Goal: Obtain resource: Download file/media

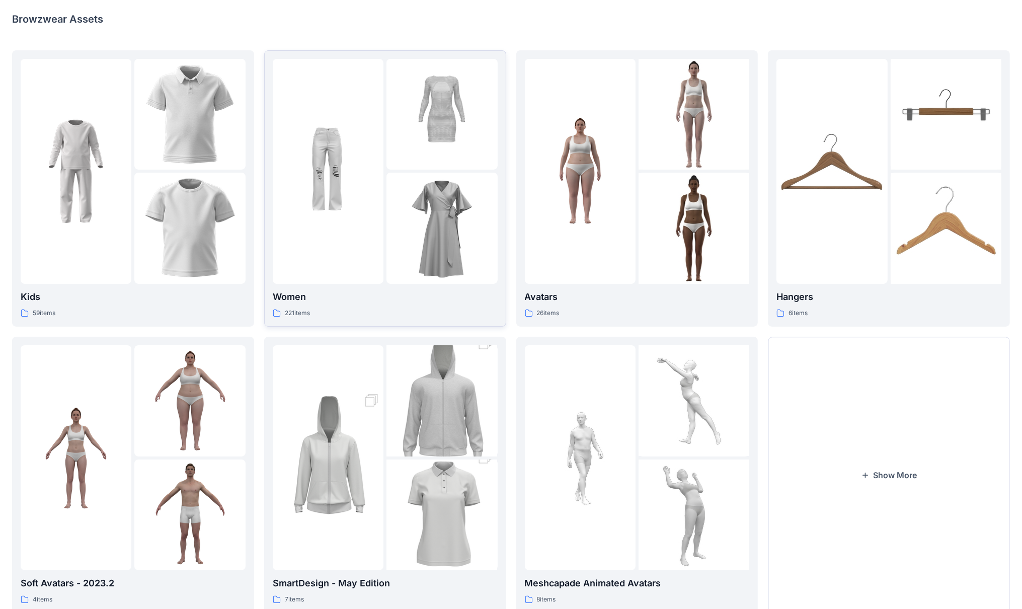
click at [345, 244] on div at bounding box center [328, 171] width 111 height 225
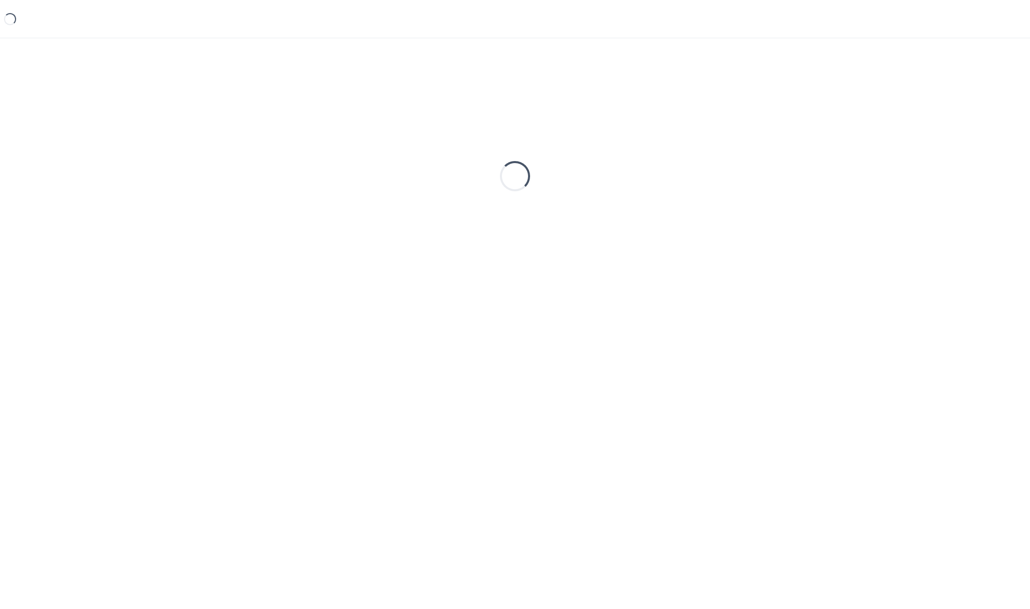
click at [345, 244] on div "Loading..." at bounding box center [515, 176] width 1006 height 252
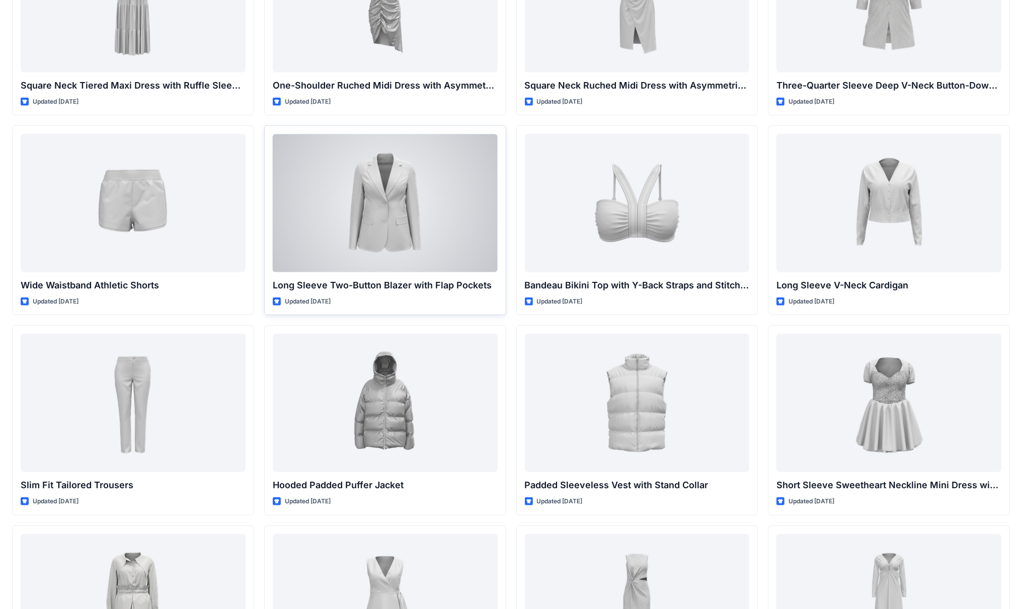
scroll to position [729, 0]
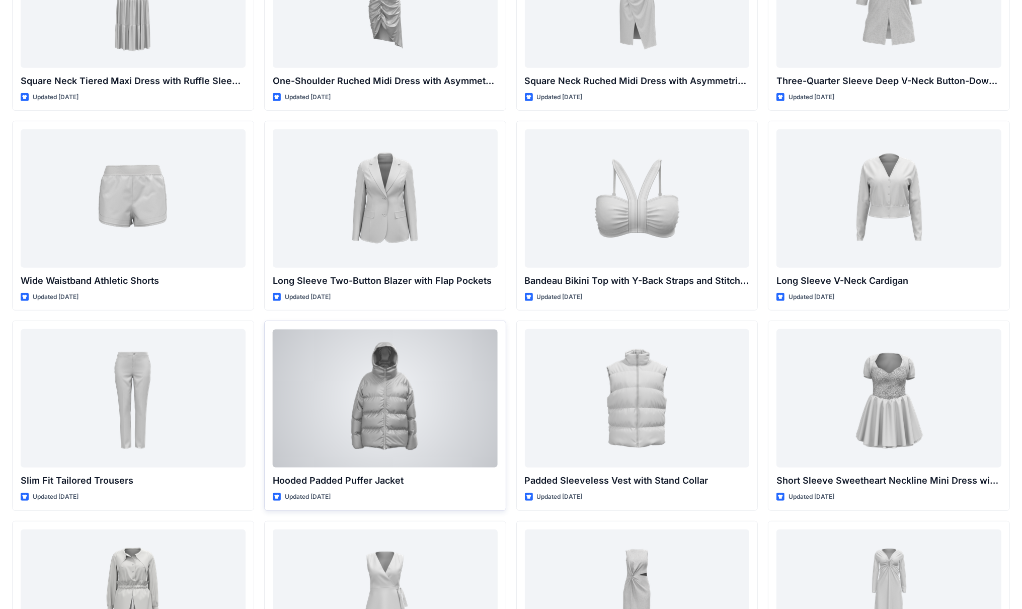
click at [401, 378] on div at bounding box center [385, 398] width 225 height 138
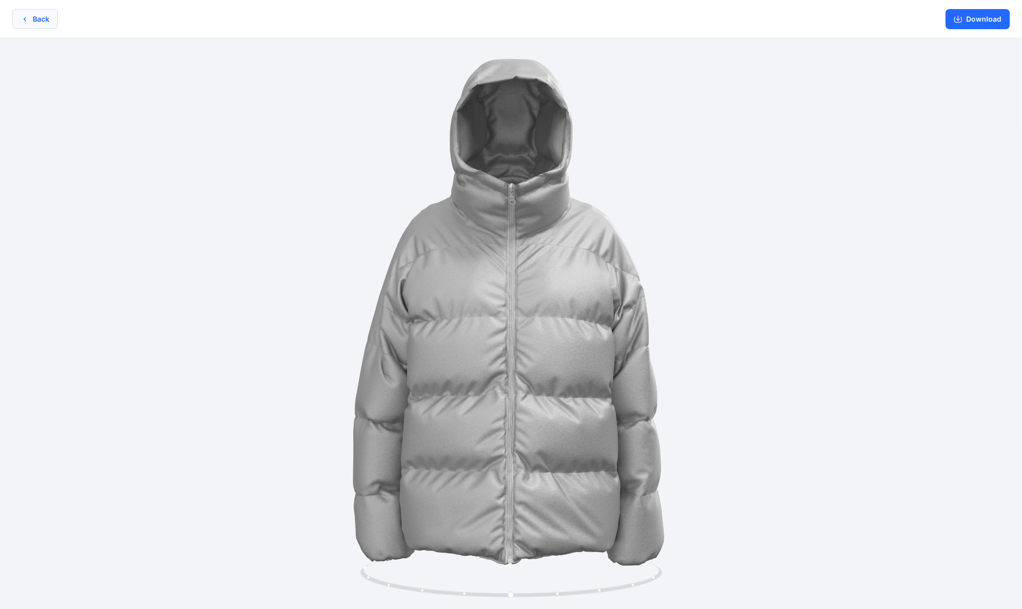
click at [32, 19] on button "Back" at bounding box center [35, 19] width 46 height 20
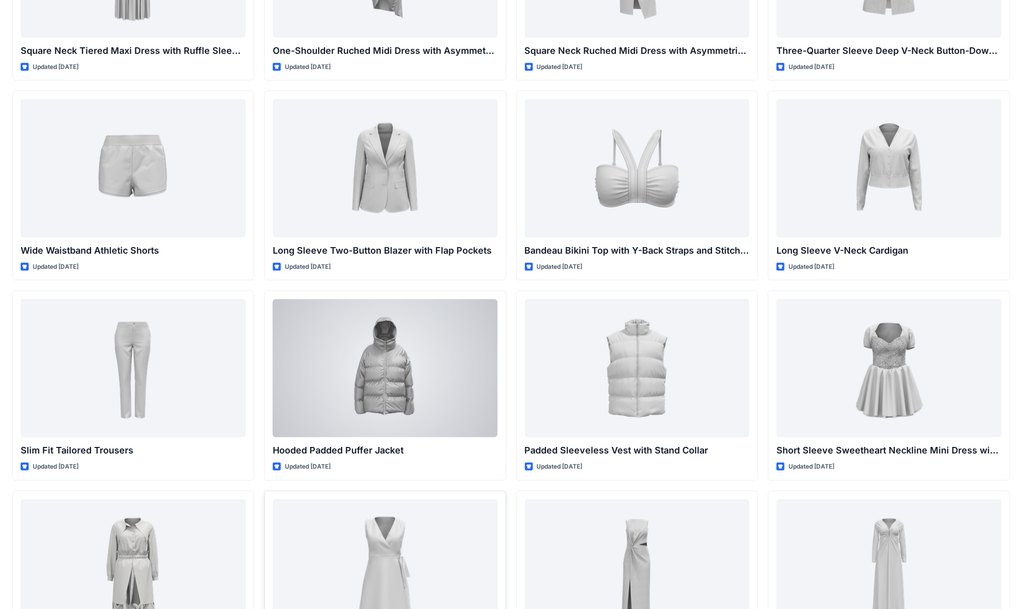
scroll to position [930, 0]
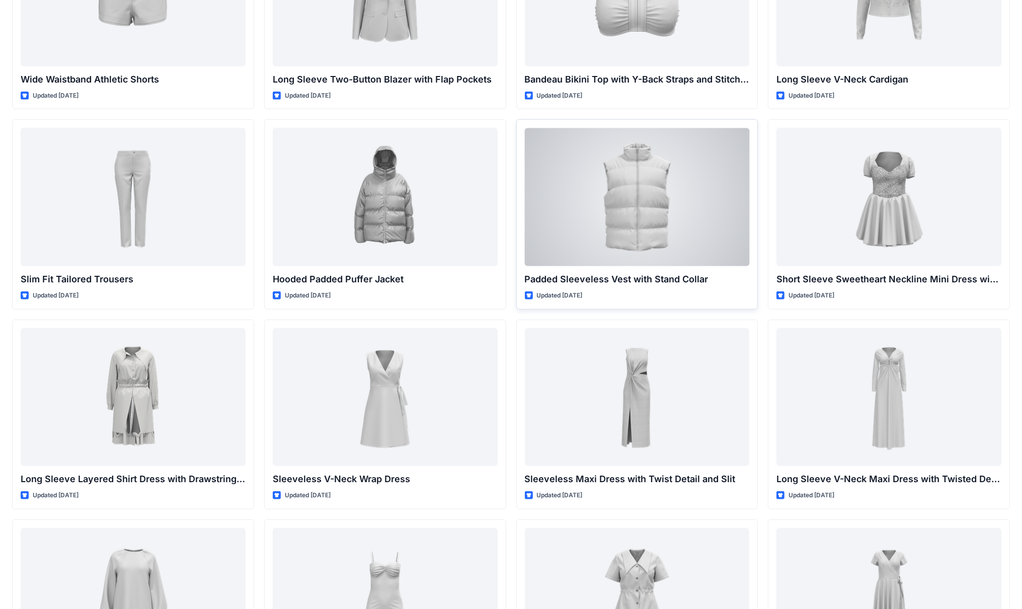
click at [503, 214] on div at bounding box center [637, 197] width 225 height 138
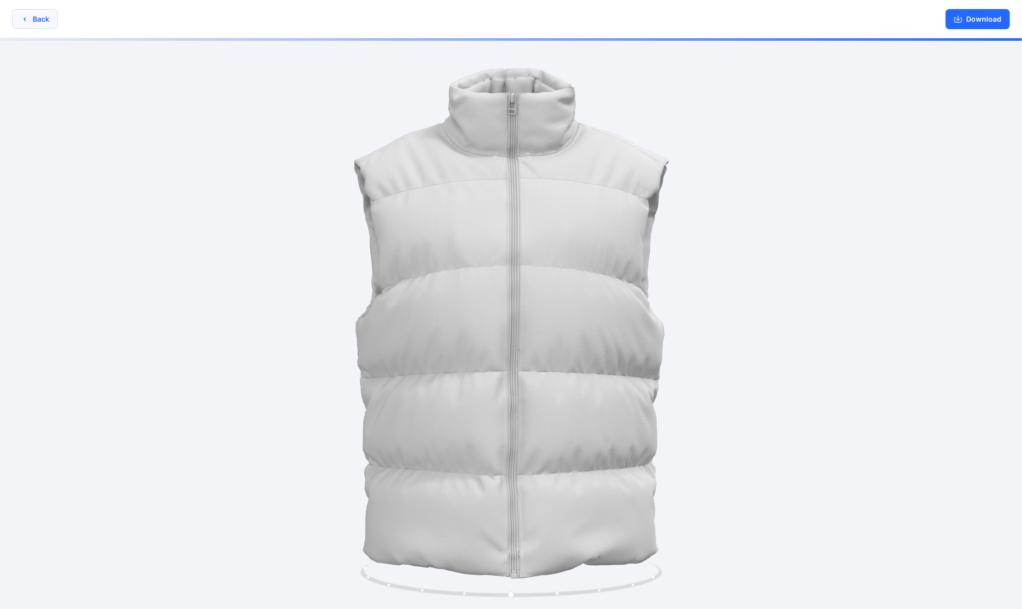
click at [26, 20] on icon "button" at bounding box center [25, 19] width 8 height 8
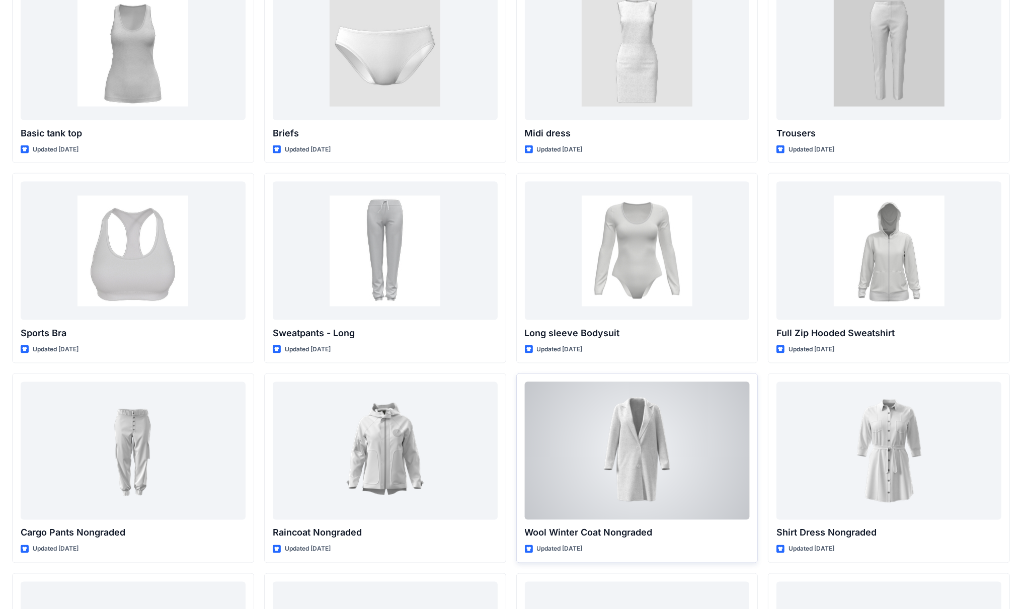
scroll to position [7400, 0]
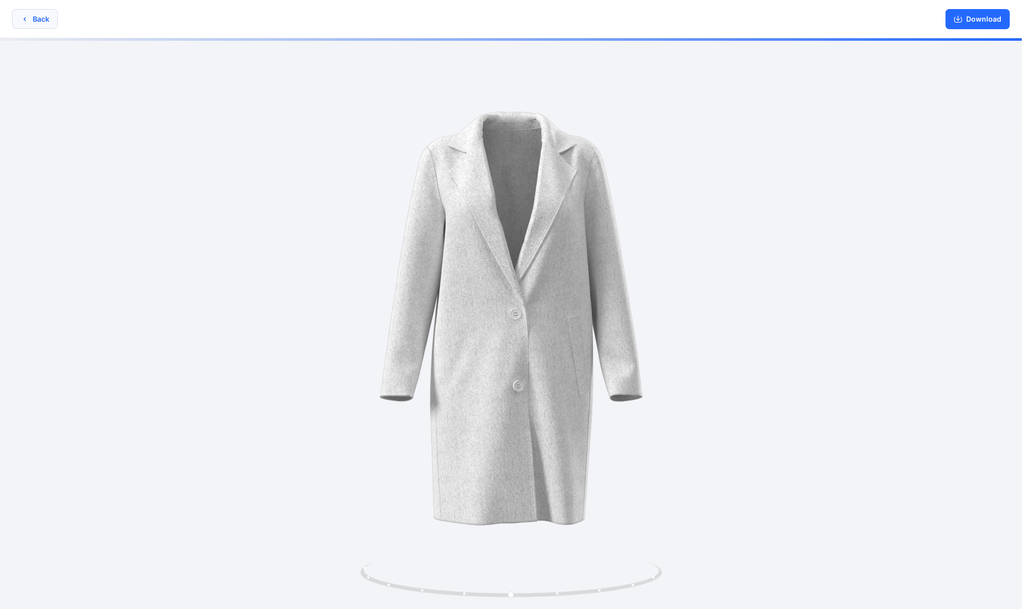
click at [40, 17] on button "Back" at bounding box center [35, 19] width 46 height 20
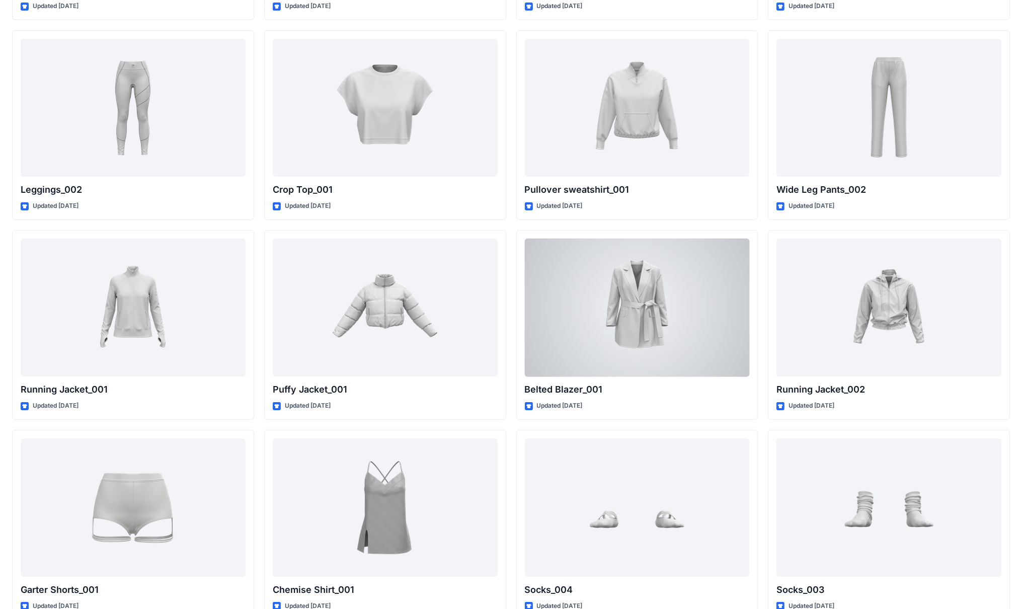
scroll to position [10265, 0]
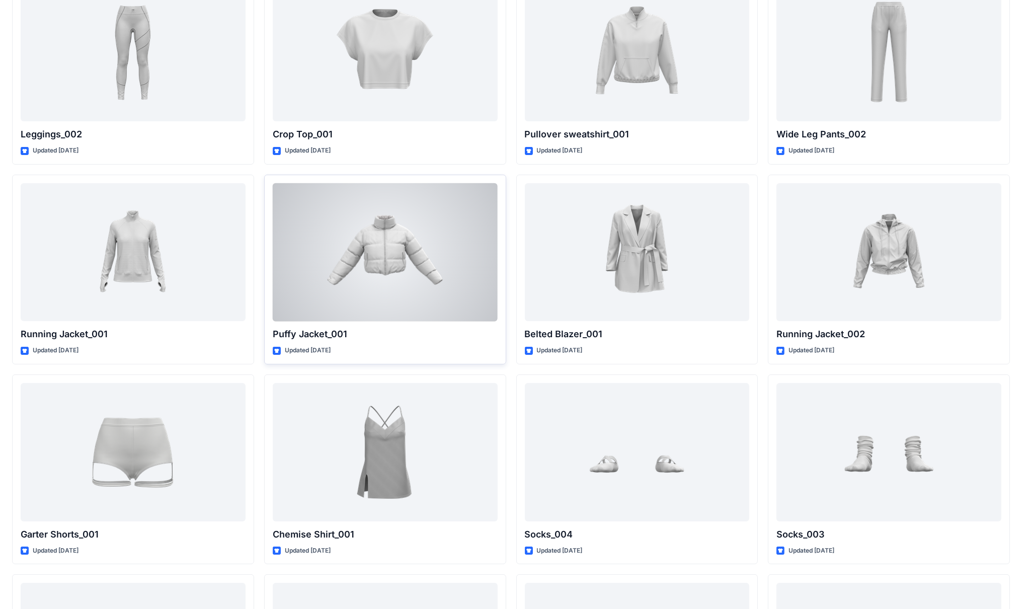
click at [379, 250] on div at bounding box center [385, 252] width 225 height 138
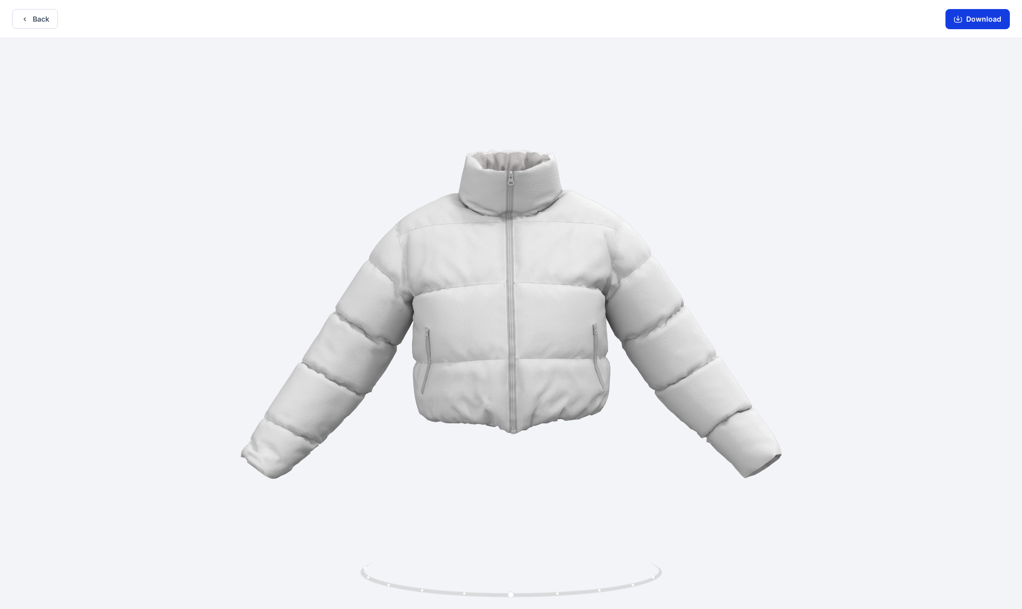
click at [971, 21] on button "Download" at bounding box center [977, 19] width 64 height 20
click at [30, 23] on button "Back" at bounding box center [35, 19] width 46 height 20
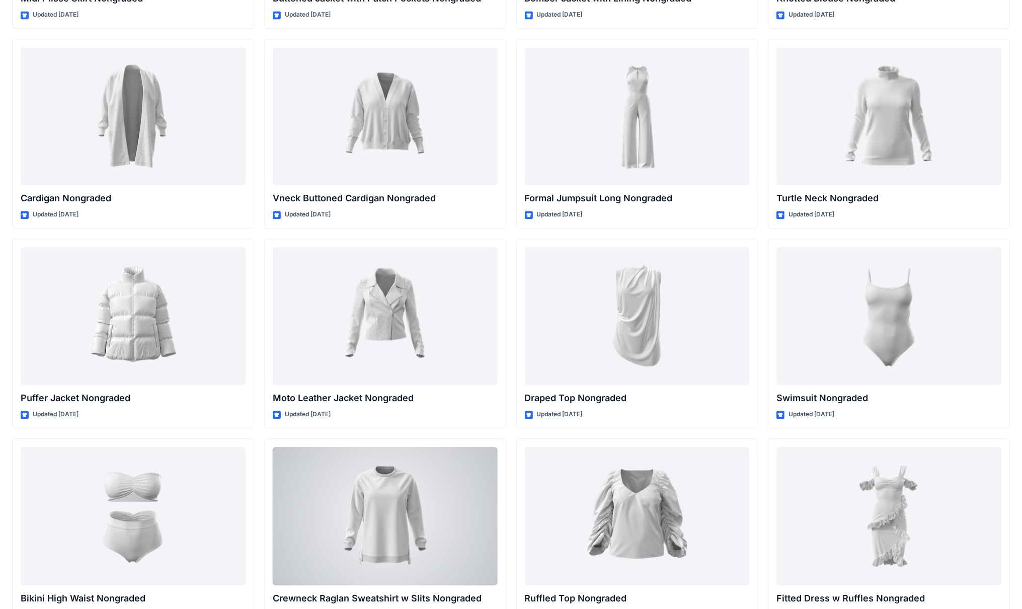
scroll to position [8202, 0]
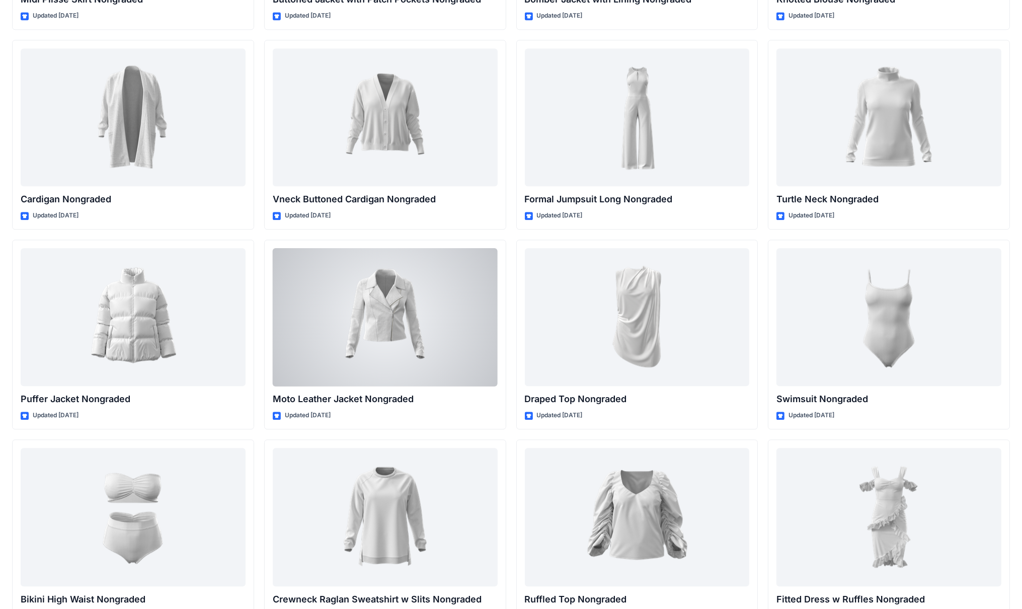
click at [136, 285] on div at bounding box center [133, 317] width 225 height 138
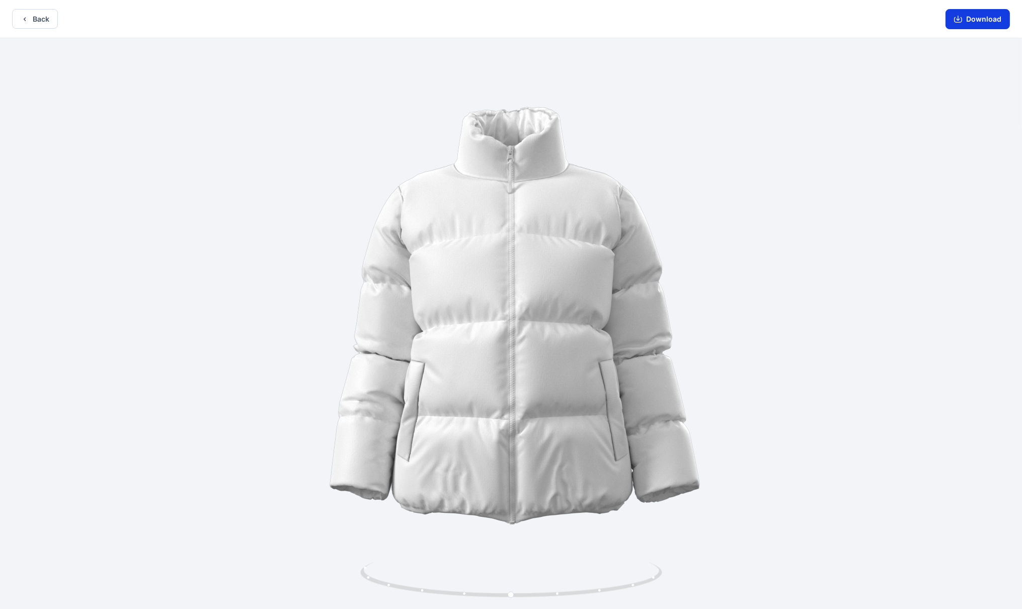
click at [966, 23] on button "Download" at bounding box center [977, 19] width 64 height 20
click at [43, 22] on button "Back" at bounding box center [35, 19] width 46 height 20
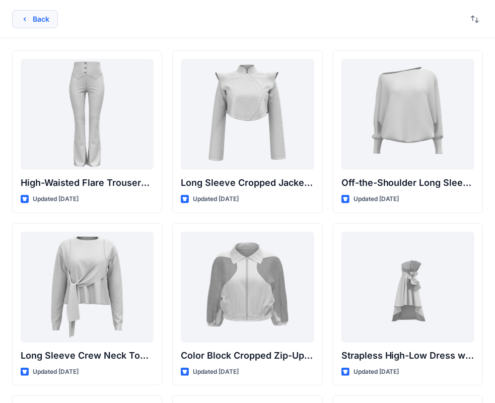
click at [39, 20] on button "Back" at bounding box center [35, 19] width 46 height 18
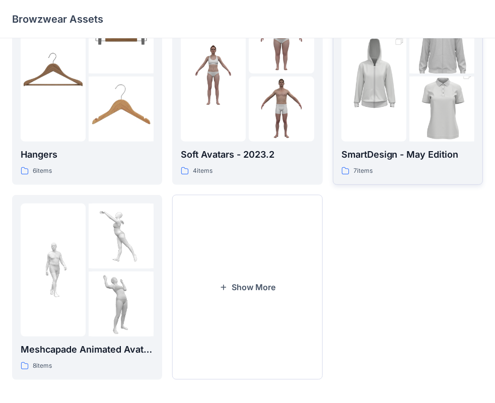
scroll to position [250, 0]
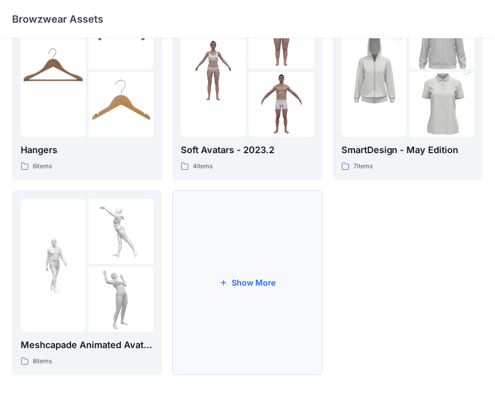
click at [279, 254] on button "Show More" at bounding box center [247, 282] width 150 height 185
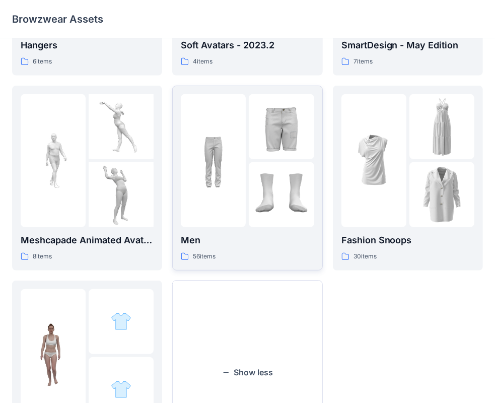
scroll to position [344, 0]
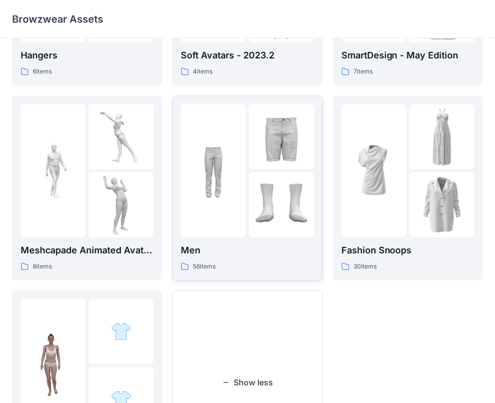
click at [266, 202] on img at bounding box center [281, 204] width 65 height 65
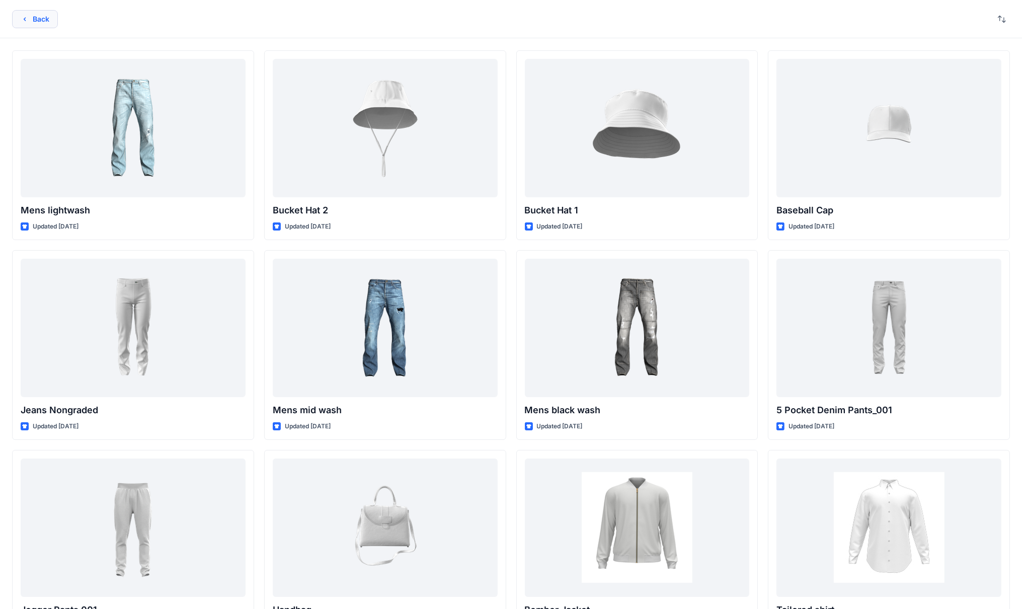
click at [31, 18] on button "Back" at bounding box center [35, 19] width 46 height 18
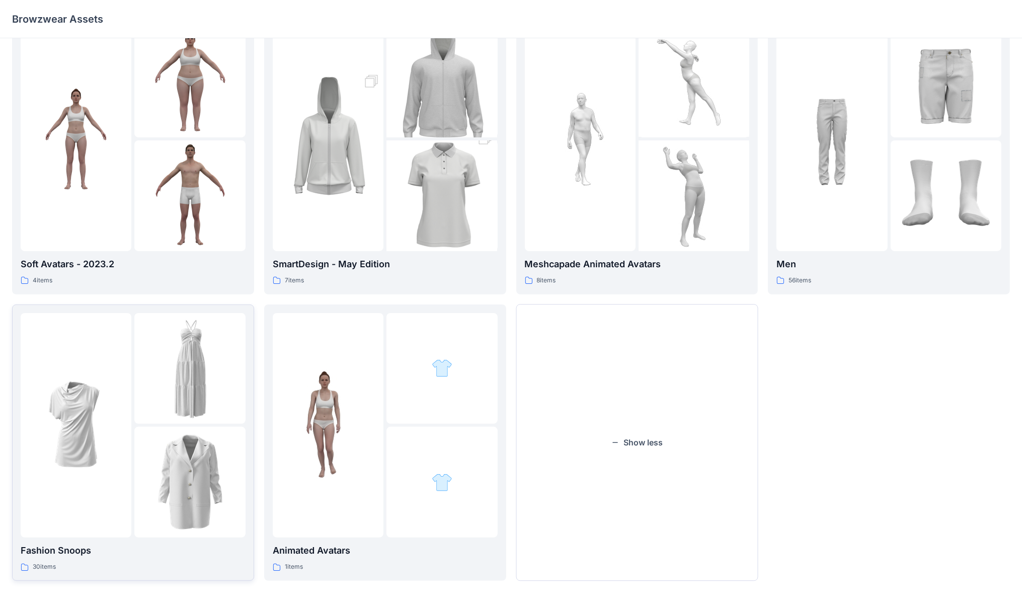
click at [153, 379] on img at bounding box center [190, 368] width 111 height 111
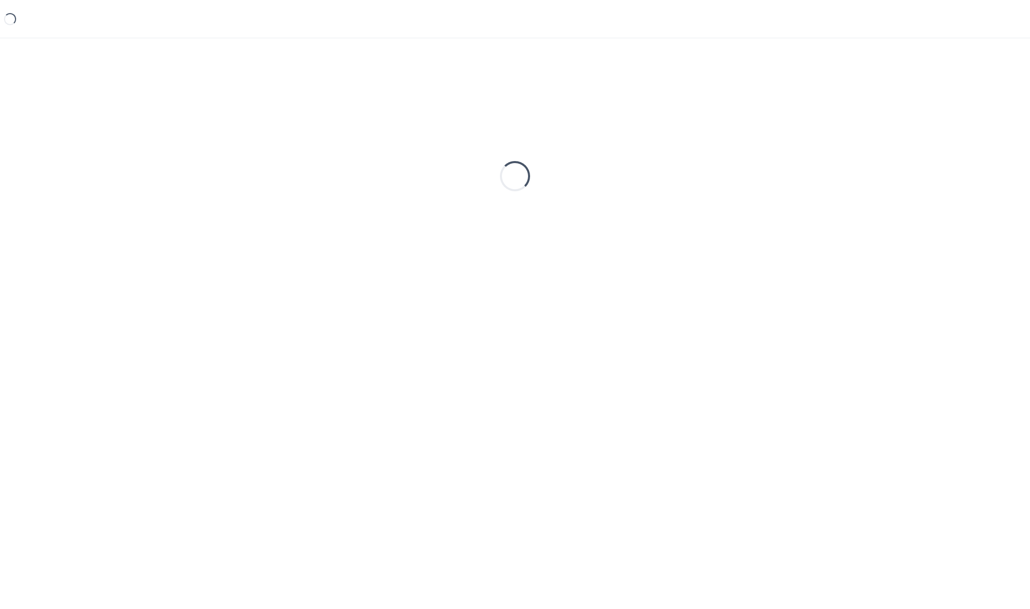
click at [153, 379] on div "Loading..." at bounding box center [515, 307] width 1030 height 538
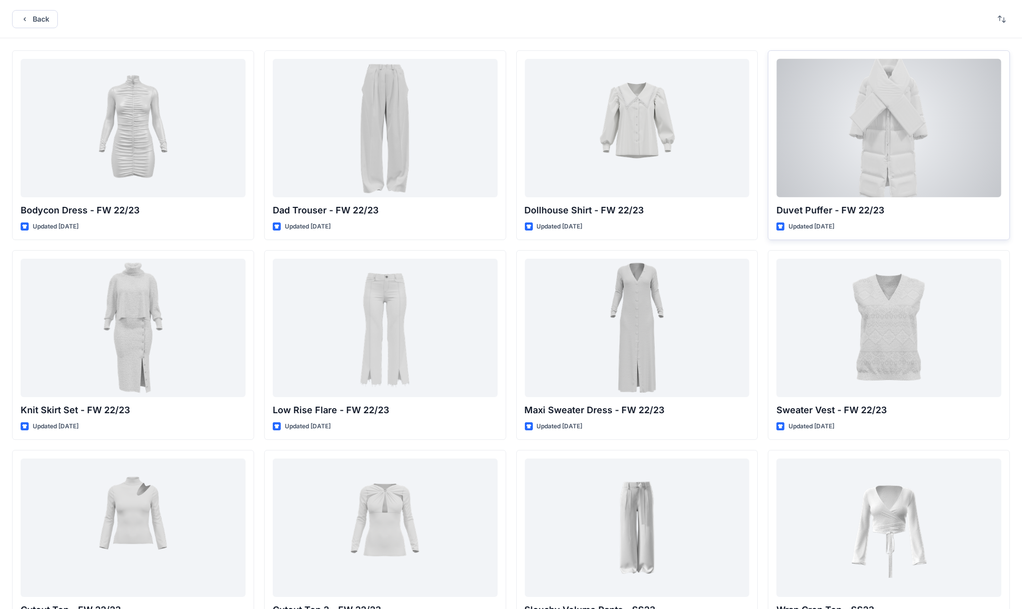
click at [889, 139] on div at bounding box center [888, 128] width 225 height 138
click at [889, 139] on div "Back Bodycon Dress - FW 22/23 Updated [DATE] Knit Skirt Set - FW 22/23 Updated …" at bounding box center [515, 346] width 1030 height 692
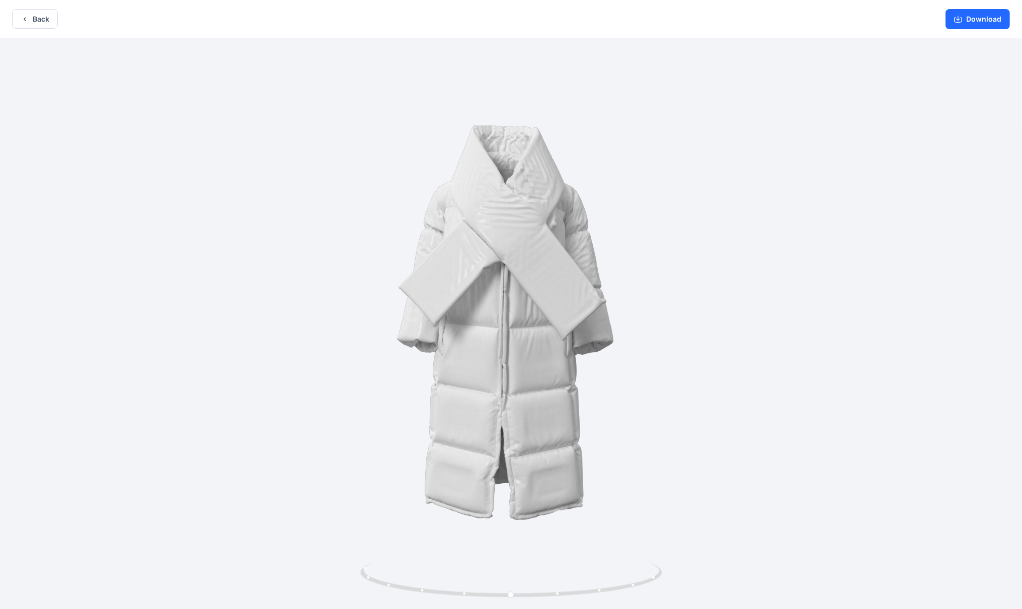
click at [550, 317] on div at bounding box center [511, 324] width 1022 height 573
drag, startPoint x: 627, startPoint y: 363, endPoint x: 634, endPoint y: 372, distance: 11.5
click at [634, 372] on div at bounding box center [511, 324] width 1022 height 573
click at [42, 20] on button "Back" at bounding box center [35, 19] width 46 height 20
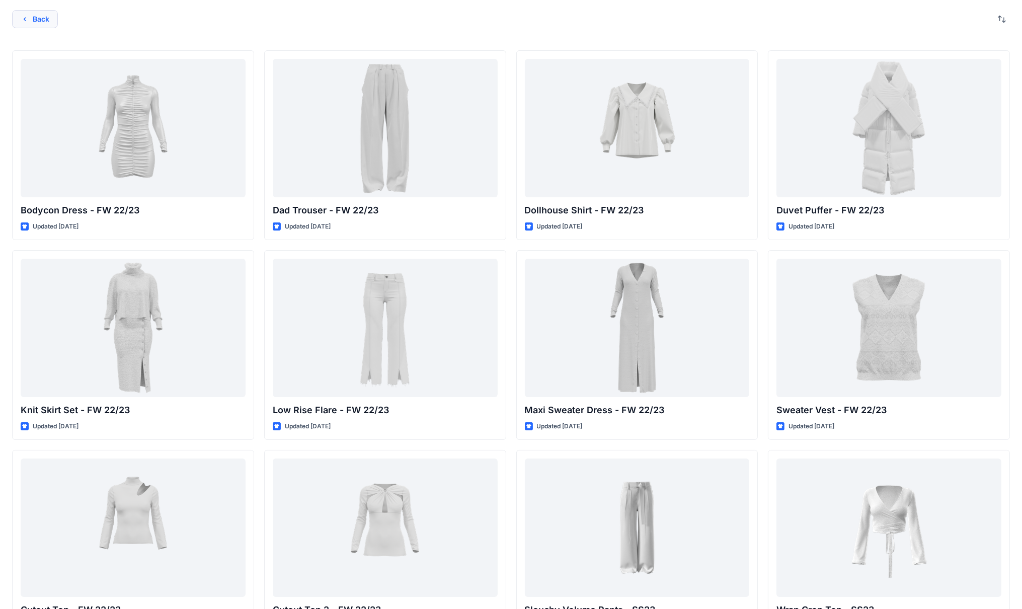
click at [43, 23] on button "Back" at bounding box center [35, 19] width 46 height 18
